Goal: Transaction & Acquisition: Purchase product/service

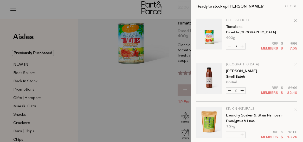
click at [229, 46] on button "Decrease Tomatoes" at bounding box center [229, 46] width 6 height 6
type input "2"
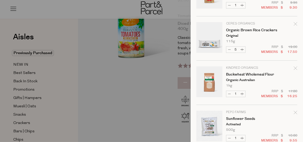
scroll to position [219, 0]
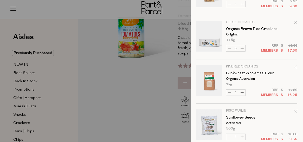
click at [230, 47] on button "Decrease Organic Brown Rice Crackers" at bounding box center [229, 48] width 6 height 6
type input "4"
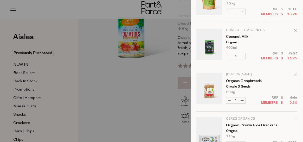
scroll to position [124, 0]
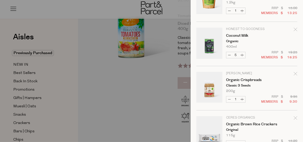
click at [229, 54] on button "Decrease Coconut Milk" at bounding box center [229, 55] width 6 height 6
type input "4"
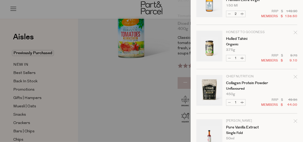
scroll to position [435, 0]
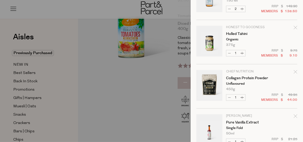
click at [294, 70] on icon "Remove Collagen Protein Powder" at bounding box center [296, 72] width 4 height 4
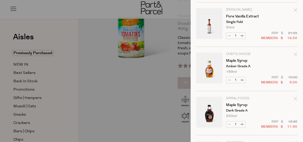
scroll to position [503, 0]
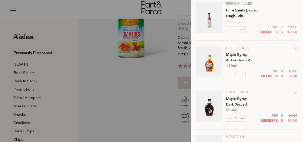
click at [294, 47] on icon "Remove Maple Syrup" at bounding box center [295, 48] width 3 height 3
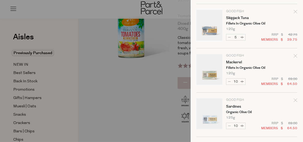
scroll to position [582, 0]
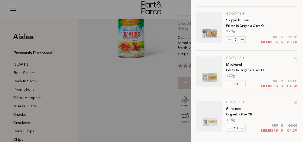
click at [229, 81] on button "Decrease Mackerel" at bounding box center [229, 84] width 6 height 6
type input "9"
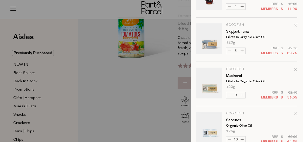
scroll to position [585, 0]
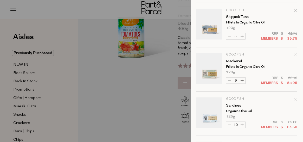
click at [230, 78] on button "Decrease Mackerel" at bounding box center [229, 81] width 6 height 6
type input "8"
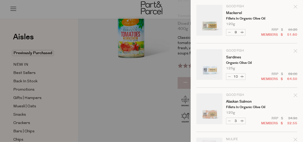
scroll to position [624, 0]
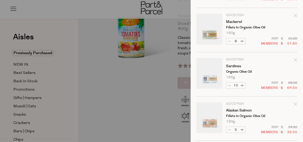
click at [230, 83] on button "Decrease Sardines" at bounding box center [229, 85] width 6 height 6
type input "9"
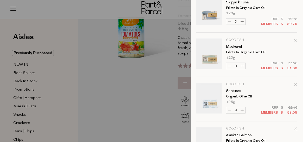
scroll to position [602, 0]
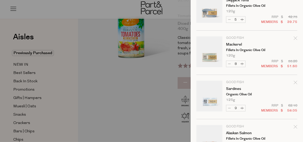
click at [229, 106] on button "Decrease Sardines" at bounding box center [229, 108] width 6 height 6
type input "8"
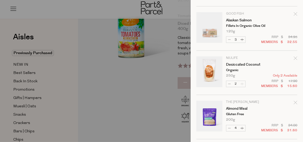
scroll to position [711, 0]
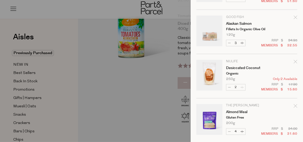
click at [230, 87] on button "Decrease Desiccated Coconut" at bounding box center [229, 87] width 6 height 6
type input "1"
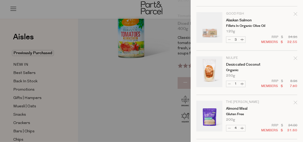
scroll to position [751, 0]
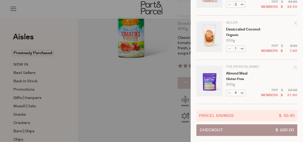
click at [229, 90] on button "Decrease Almond Meal" at bounding box center [229, 93] width 6 height 6
type input "3"
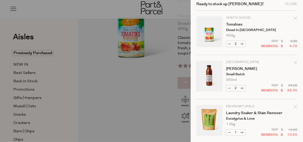
scroll to position [0, 0]
